Goal: Information Seeking & Learning: Learn about a topic

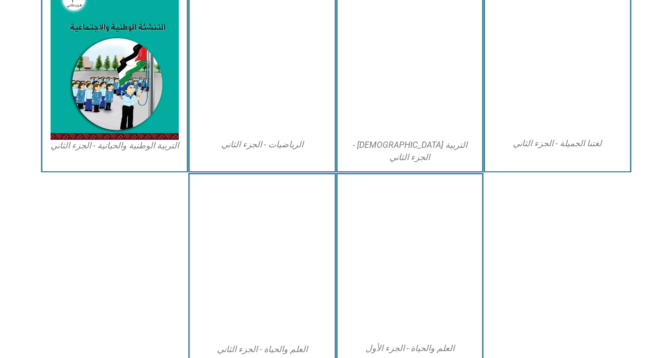
scroll to position [593, 0]
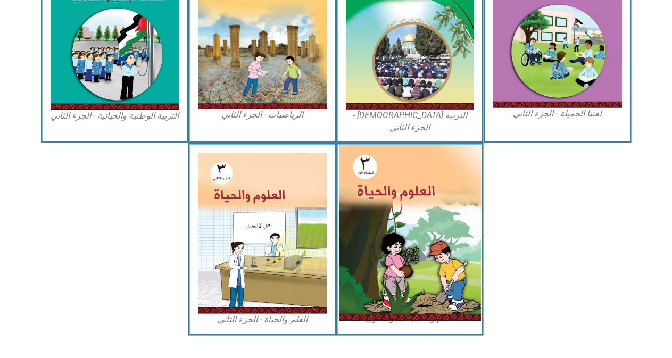
click at [440, 191] on img at bounding box center [409, 233] width 141 height 176
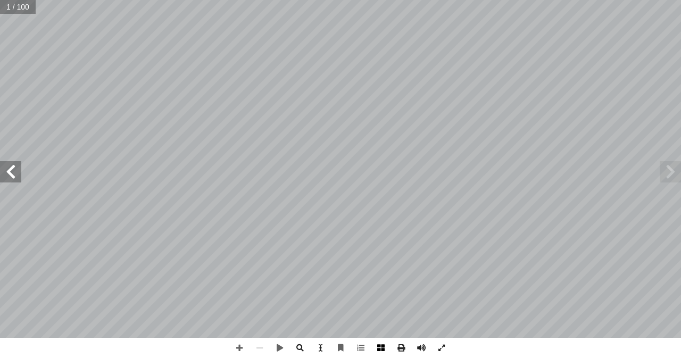
click at [380, 349] on span at bounding box center [381, 348] width 20 height 20
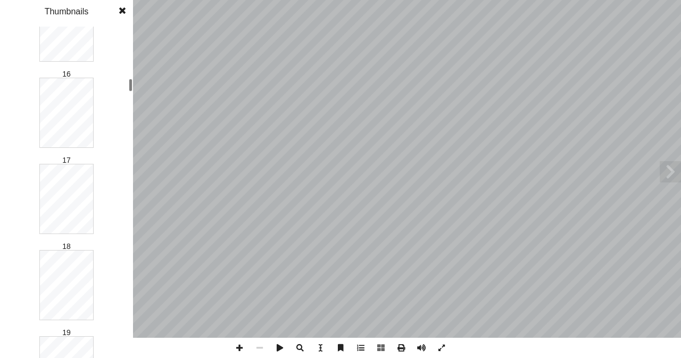
click at [139, 126] on div "العلوم والحيـاة ليف: أ ا ّ الت ُ فريق بو الرب أ ا ان د. [PERSON_NAME] أ ا . أ ا…" at bounding box center [340, 179] width 681 height 358
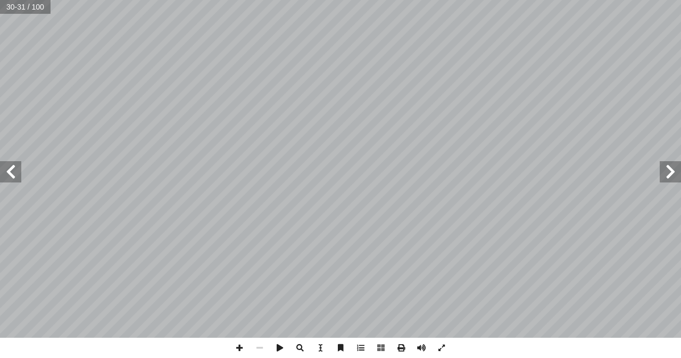
click at [16, 180] on span at bounding box center [10, 171] width 21 height 21
click at [670, 178] on span at bounding box center [670, 171] width 21 height 21
click at [14, 177] on span at bounding box center [10, 171] width 21 height 21
click at [237, 343] on span at bounding box center [239, 348] width 20 height 20
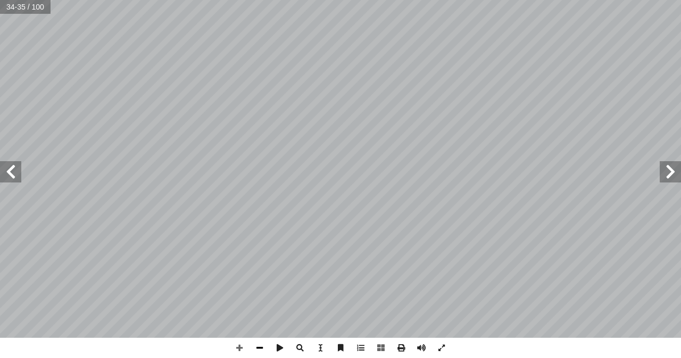
click at [258, 348] on span at bounding box center [259, 348] width 20 height 20
click at [238, 348] on span at bounding box center [239, 348] width 20 height 20
click at [260, 346] on span at bounding box center [259, 348] width 20 height 20
